Goal: Task Accomplishment & Management: Use online tool/utility

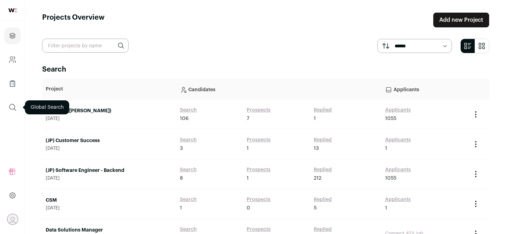
click at [13, 109] on icon "submit" at bounding box center [12, 107] width 8 height 8
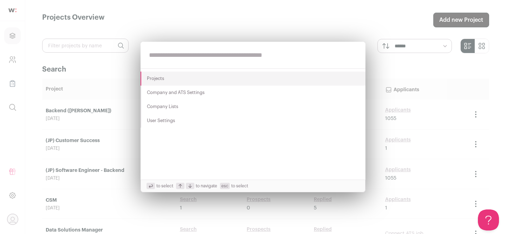
click at [171, 53] on input "text" at bounding box center [253, 55] width 225 height 27
paste input "**********"
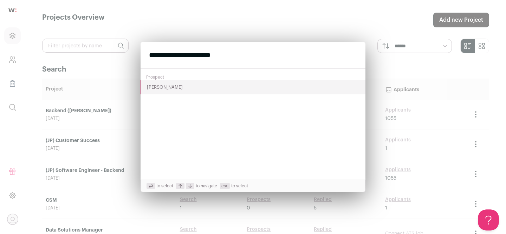
type input "**********"
click at [160, 91] on button "[PERSON_NAME]" at bounding box center [253, 87] width 225 height 14
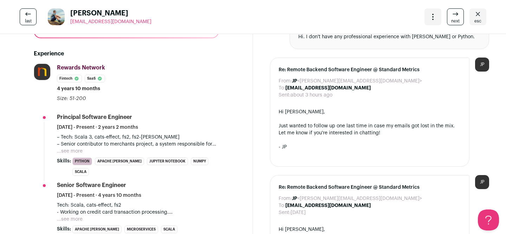
scroll to position [136, 0]
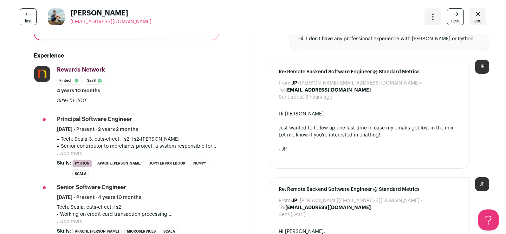
click at [72, 154] on button "...see more" at bounding box center [70, 153] width 26 height 7
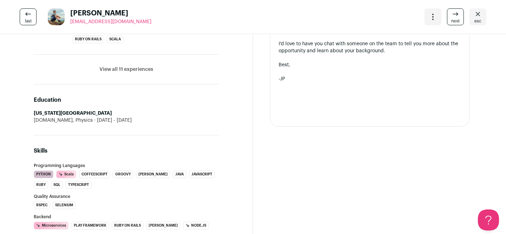
scroll to position [622, 0]
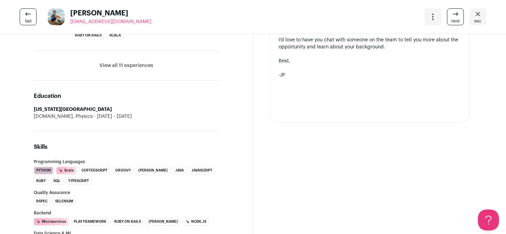
click at [116, 62] on button "View all 11 experiences" at bounding box center [126, 65] width 54 height 7
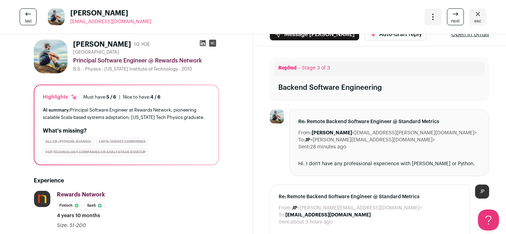
scroll to position [0, 0]
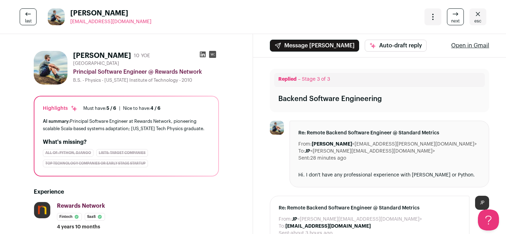
click at [202, 57] on icon at bounding box center [203, 55] width 6 height 6
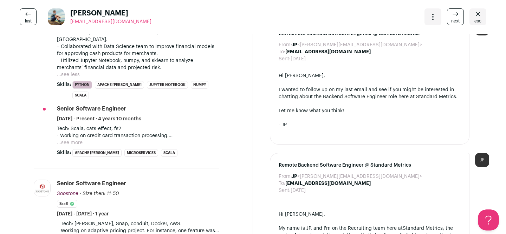
scroll to position [396, 0]
